Goal: Task Accomplishment & Management: Manage account settings

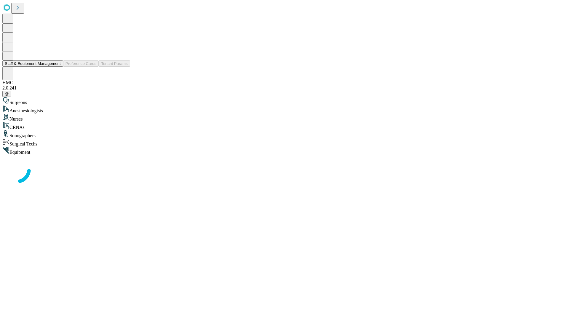
click at [57, 67] on button "Staff & Equipment Management" at bounding box center [32, 63] width 61 height 6
